Goal: Task Accomplishment & Management: Manage account settings

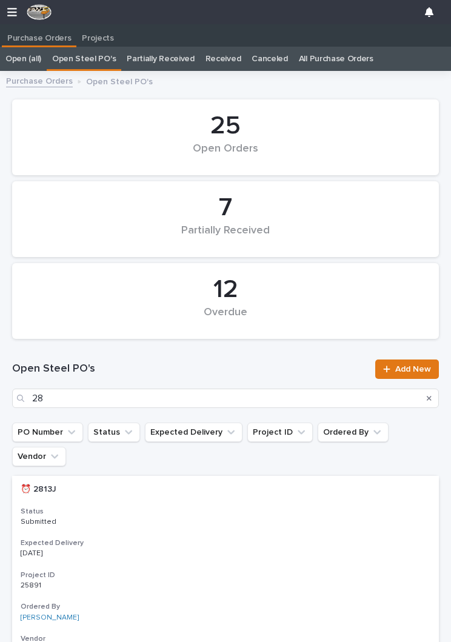
scroll to position [0, 5]
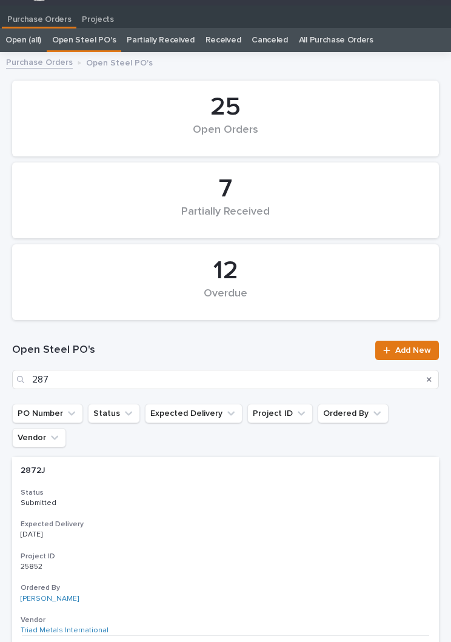
type input "2875"
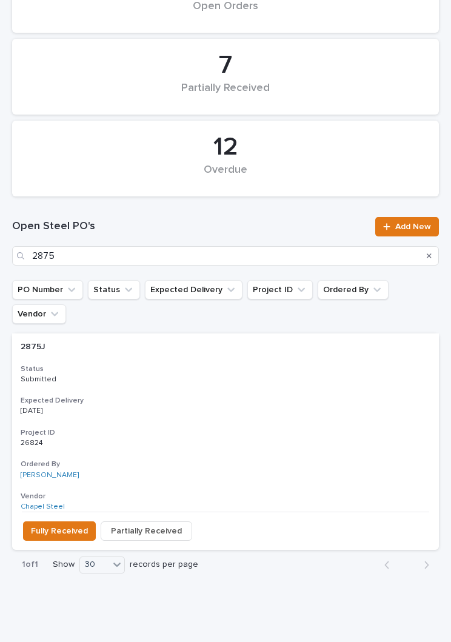
scroll to position [142, 0]
click at [252, 407] on p "[DATE]" at bounding box center [226, 411] width 410 height 8
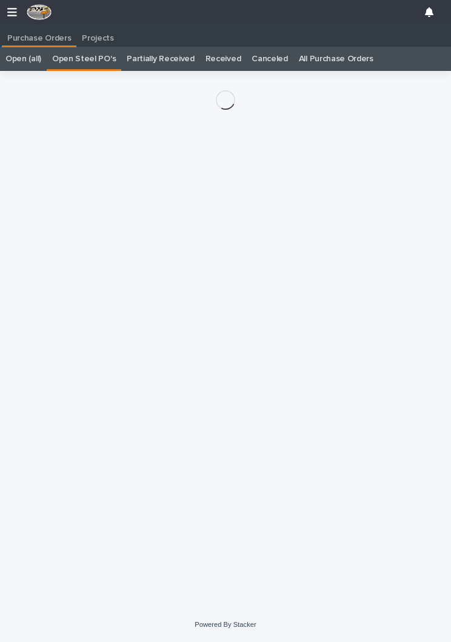
scroll to position [19, 0]
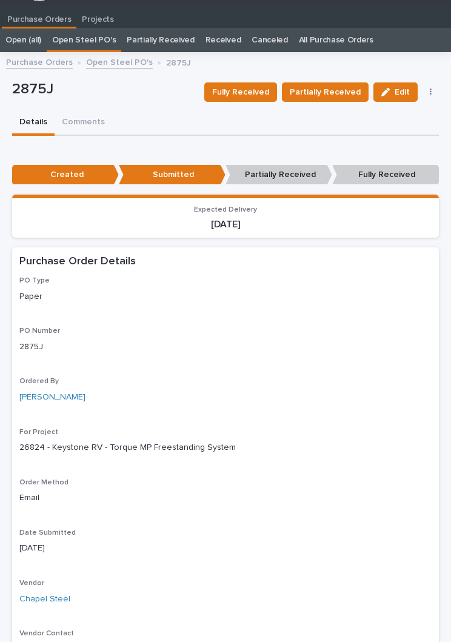
click at [257, 90] on span "Fully Received" at bounding box center [240, 92] width 57 height 15
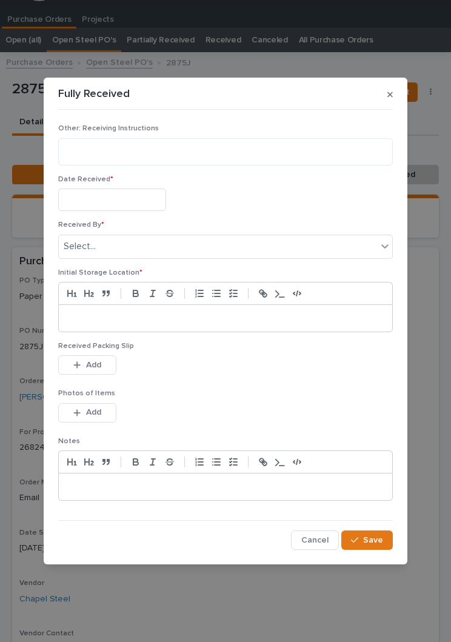
click at [130, 195] on input "text" at bounding box center [112, 199] width 108 height 22
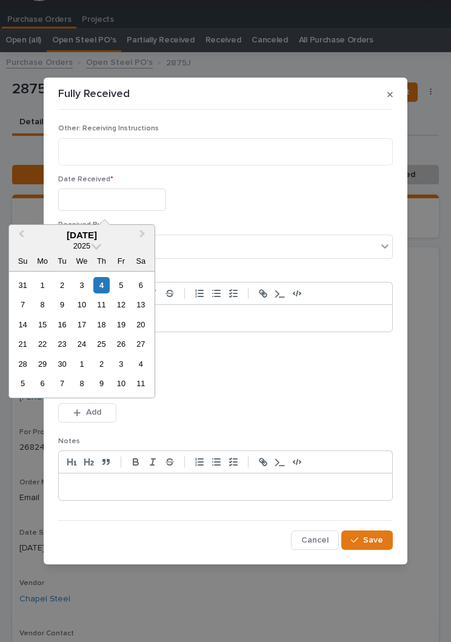
click at [109, 283] on div "4" at bounding box center [101, 285] width 16 height 16
type input "**********"
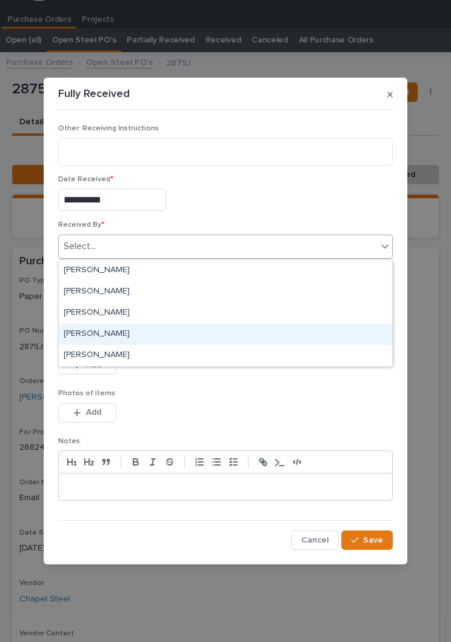
click at [179, 327] on div "[PERSON_NAME]" at bounding box center [225, 334] width 333 height 21
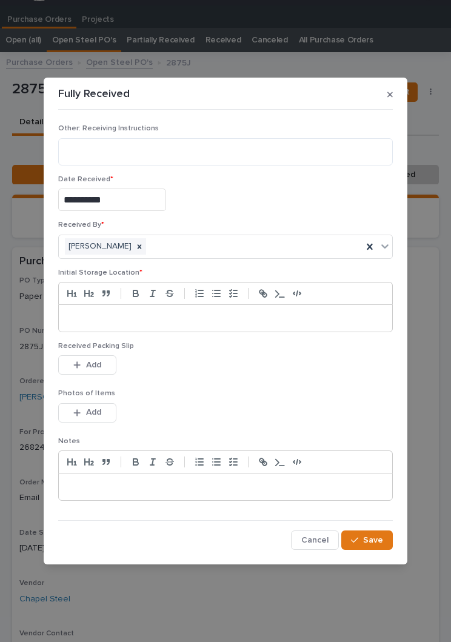
click at [262, 308] on div at bounding box center [225, 318] width 333 height 27
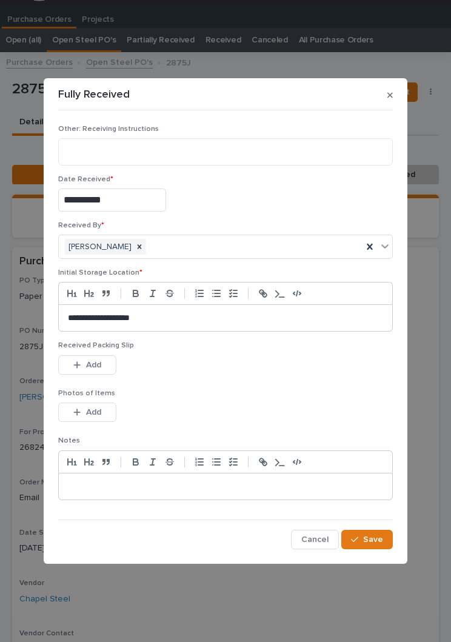
click at [255, 359] on div "This file cannot be opened Download File Add" at bounding box center [225, 367] width 335 height 24
click at [104, 357] on button "Add" at bounding box center [87, 364] width 58 height 19
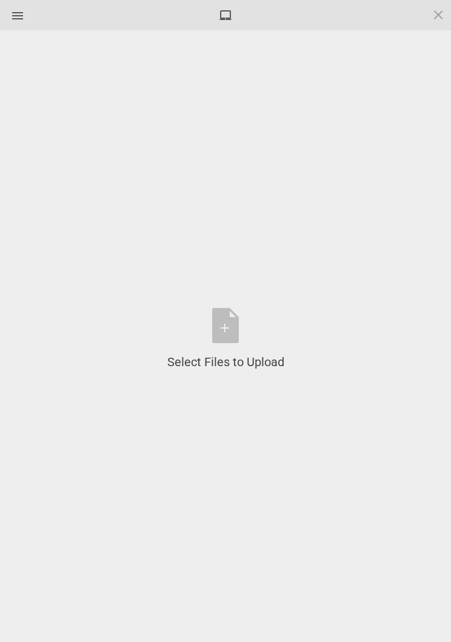
click at [239, 333] on div "Select Files to Upload or Drag and Drop, Copy and Paste Files" at bounding box center [225, 339] width 117 height 62
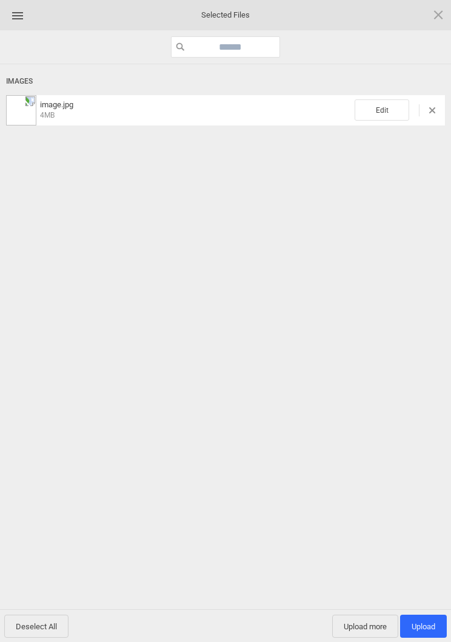
click at [387, 105] on span "Edit" at bounding box center [382, 109] width 55 height 21
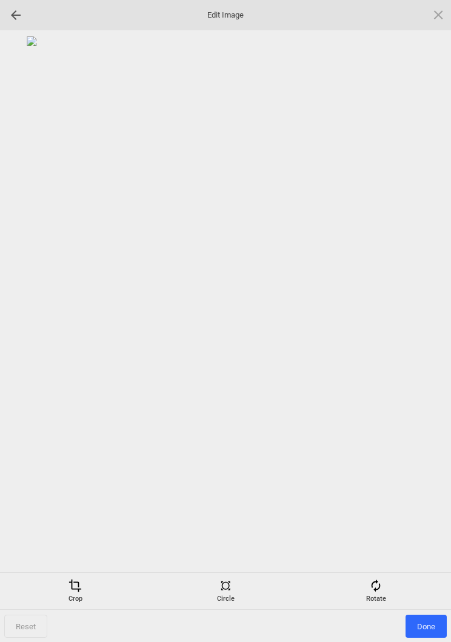
click at [383, 601] on div "Rotate" at bounding box center [376, 591] width 144 height 24
click at [423, 325] on div at bounding box center [423, 321] width 30 height 30
click at [428, 318] on div at bounding box center [423, 321] width 30 height 30
click at [432, 318] on div at bounding box center [423, 321] width 30 height 30
click at [429, 315] on div at bounding box center [423, 321] width 30 height 30
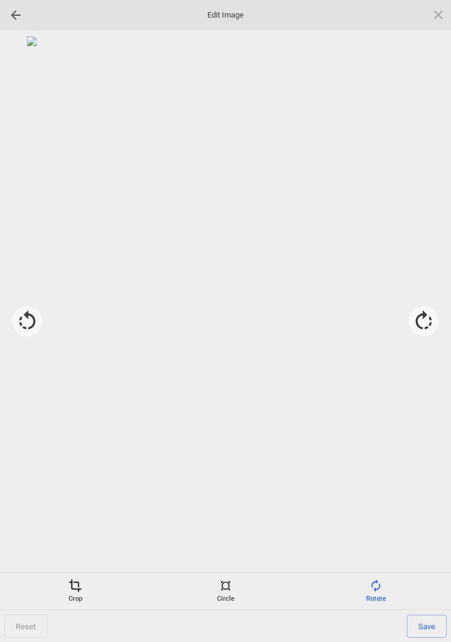
click at [77, 592] on span at bounding box center [74, 585] width 13 height 13
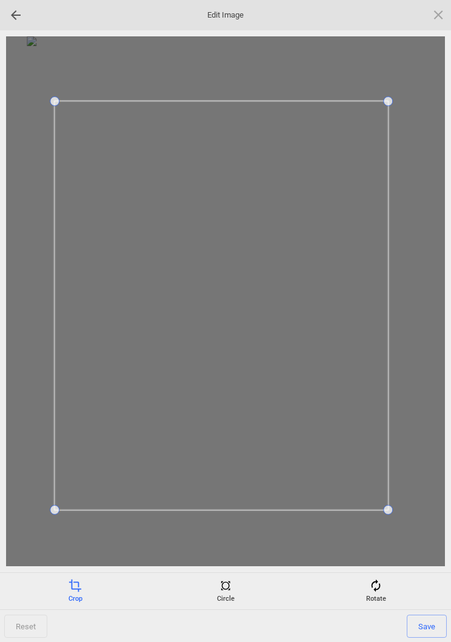
click at [425, 623] on span "Save" at bounding box center [427, 626] width 40 height 23
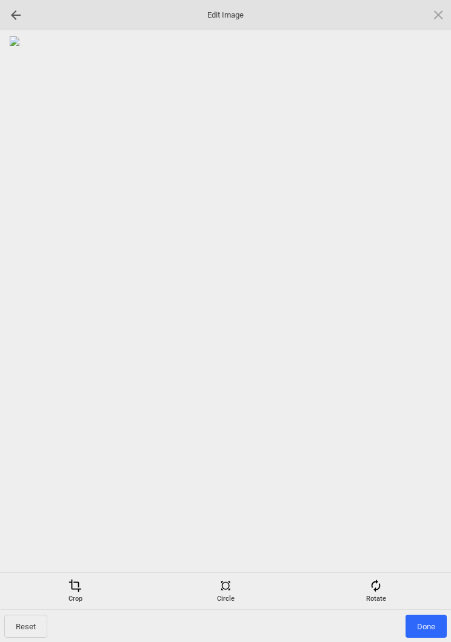
click at [424, 621] on span "Done" at bounding box center [425, 626] width 41 height 23
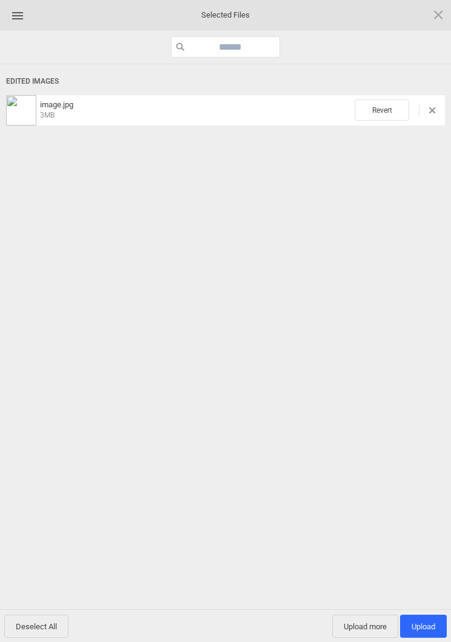
click at [426, 627] on span "Upload 1" at bounding box center [424, 626] width 24 height 9
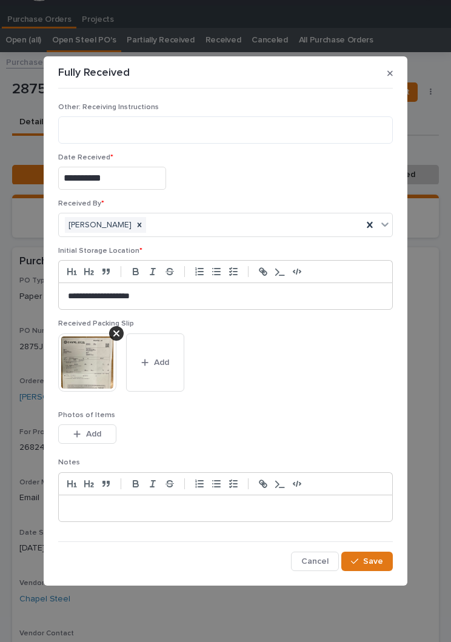
click at [384, 567] on button "Save" at bounding box center [367, 561] width 52 height 19
